Goal: Information Seeking & Learning: Check status

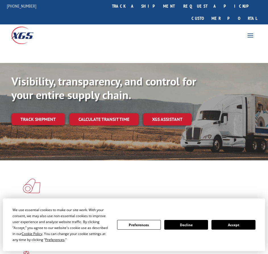
click at [54, 113] on link "Track shipment" at bounding box center [37, 119] width 53 height 12
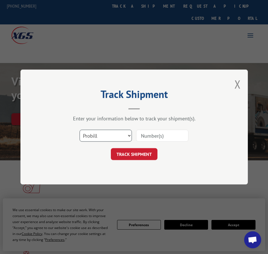
click at [95, 135] on select "Select category... Probill BOL PO" at bounding box center [106, 136] width 52 height 12
select select "bol"
click at [80, 130] on select "Select category... Probill BOL PO" at bounding box center [106, 136] width 52 height 12
click at [141, 137] on input at bounding box center [162, 136] width 52 height 12
paste input "5146754"
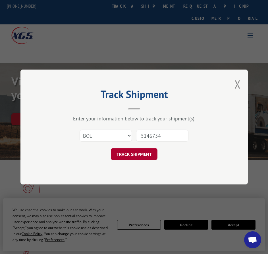
type input "5146754"
click at [146, 152] on button "TRACK SHIPMENT" at bounding box center [134, 154] width 47 height 12
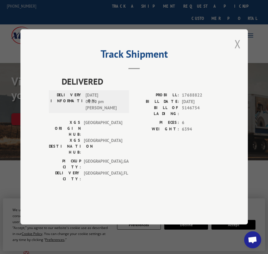
click at [240, 59] on div "Track Shipment DELIVERED DELIVERY INFORMATION: [DATE] 01:00 pm [PERSON_NAME]: 1…" at bounding box center [133, 126] width 227 height 195
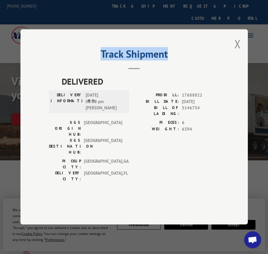
click at [241, 59] on div "Track Shipment DELIVERED DELIVERY INFORMATION: [DATE] 01:00 pm [PERSON_NAME]: 1…" at bounding box center [133, 126] width 227 height 195
click at [238, 51] on button "Close modal" at bounding box center [237, 43] width 6 height 15
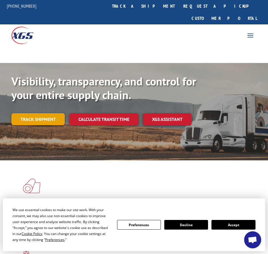
click at [37, 113] on link "Track shipment" at bounding box center [37, 119] width 53 height 12
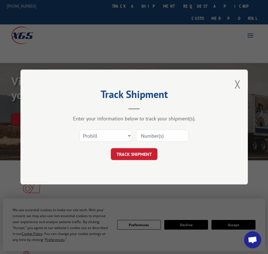
click at [148, 136] on input at bounding box center [162, 136] width 52 height 12
paste input "17479485"
type input "17479485"
click at [141, 157] on button "TRACK SHIPMENT" at bounding box center [134, 154] width 47 height 12
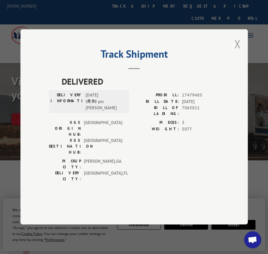
click at [237, 51] on button "Close modal" at bounding box center [237, 43] width 6 height 15
